Goal: Information Seeking & Learning: Learn about a topic

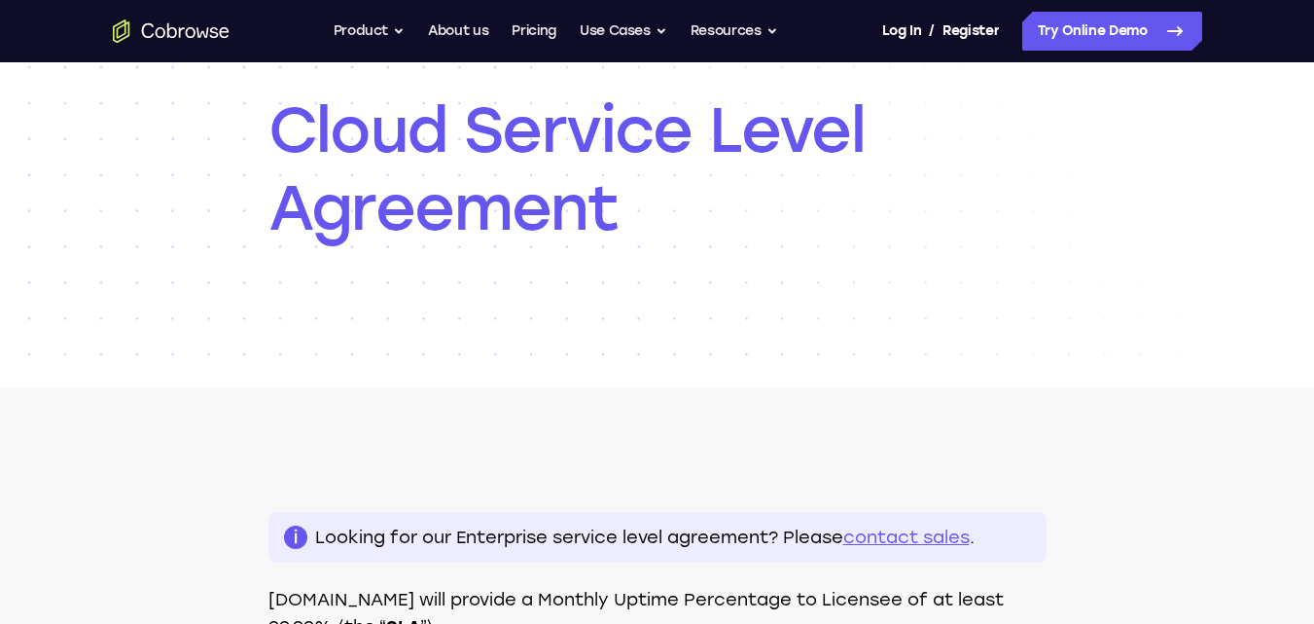
scroll to position [159, 0]
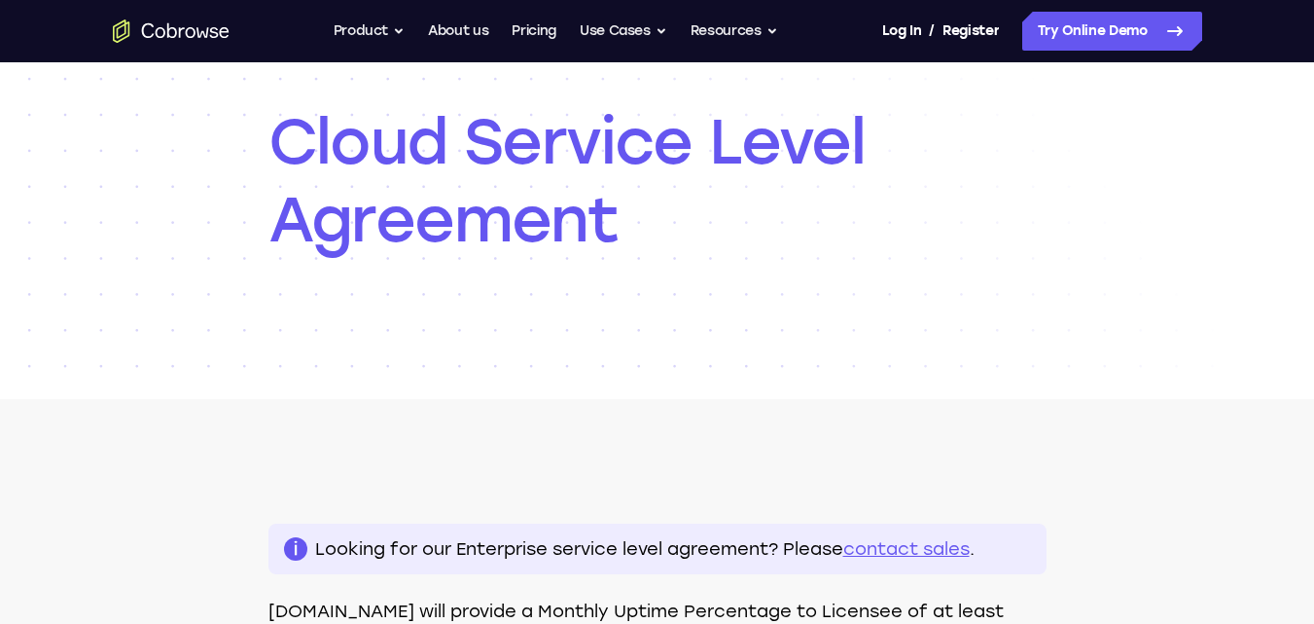
scroll to position [250, 0]
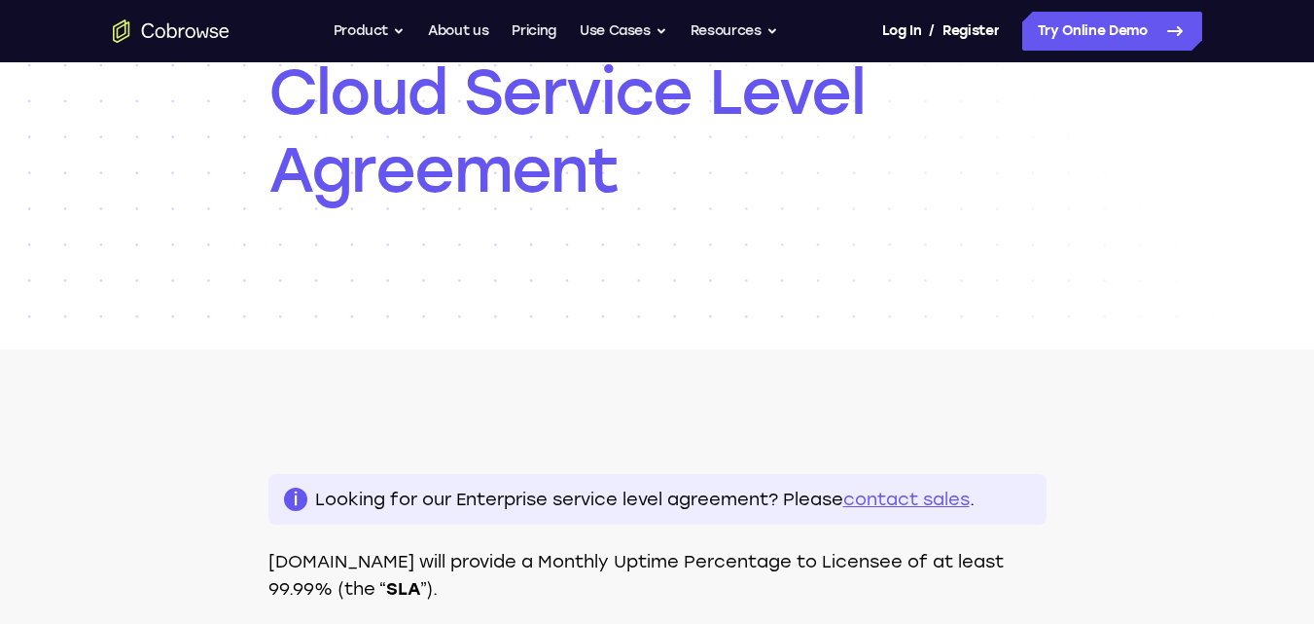
scroll to position [166, 0]
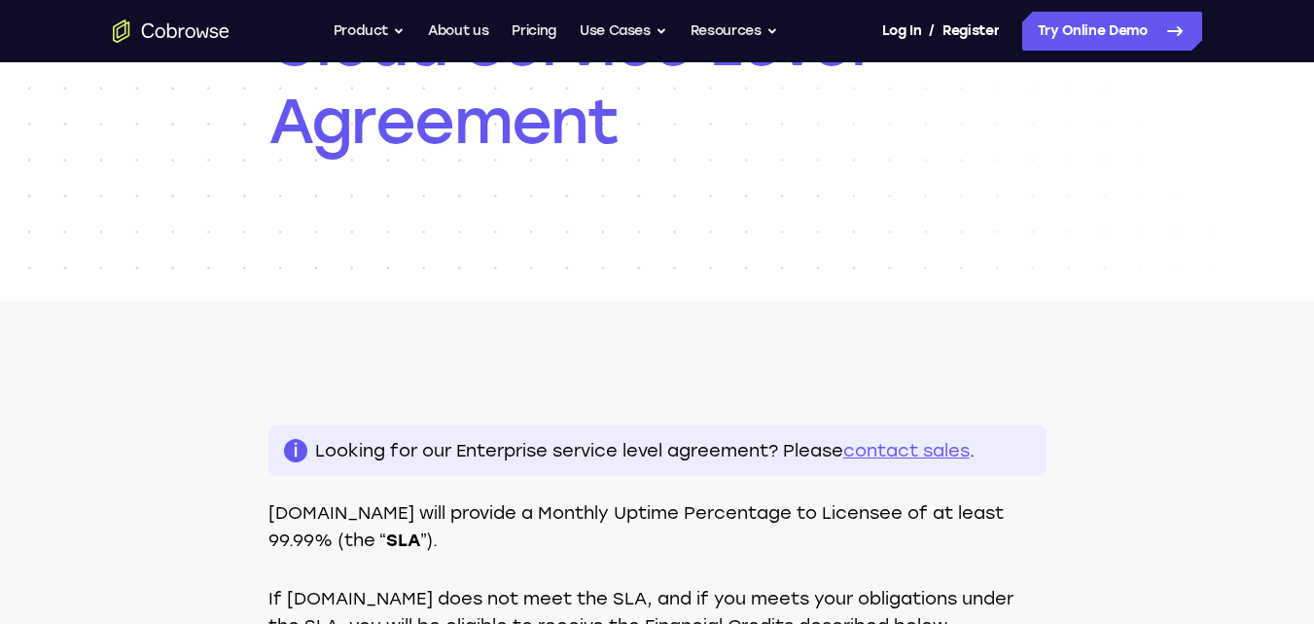
scroll to position [303, 0]
